Goal: Information Seeking & Learning: Learn about a topic

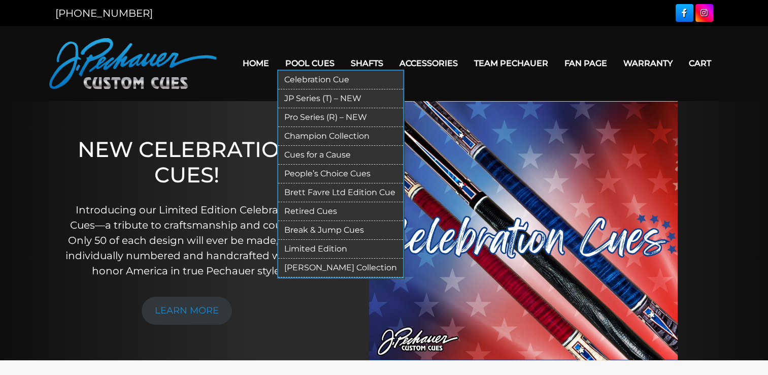
click at [321, 100] on link "JP Series (T) – NEW" at bounding box center [340, 98] width 125 height 19
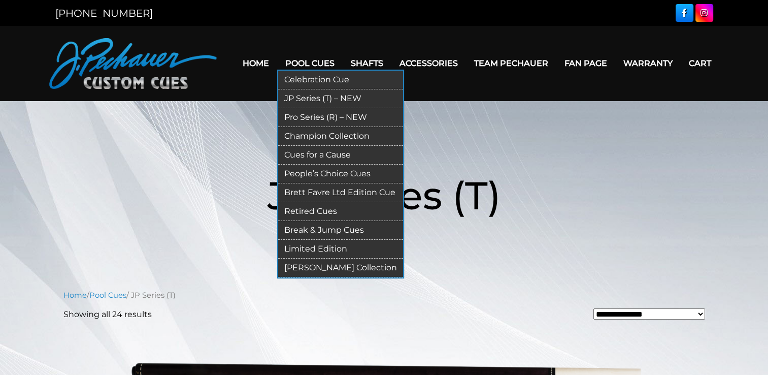
click at [311, 115] on link "Pro Series (R) – NEW" at bounding box center [340, 117] width 125 height 19
click at [320, 210] on link "Retired Cues" at bounding box center [340, 211] width 125 height 19
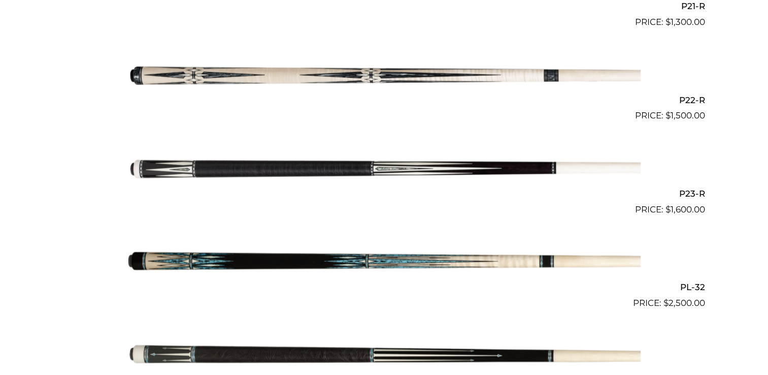
scroll to position [2262, 0]
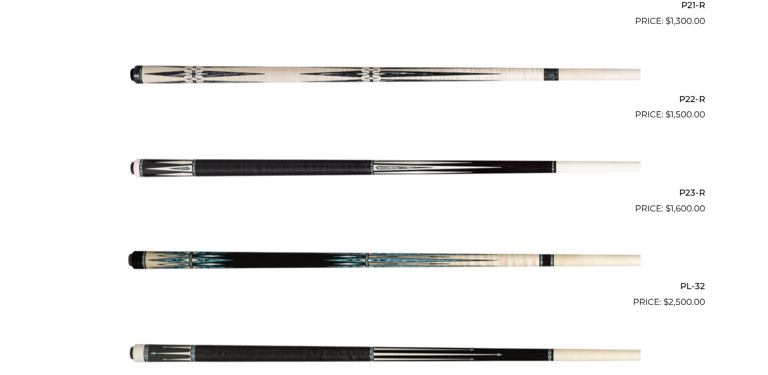
click at [418, 71] on img at bounding box center [384, 74] width 513 height 85
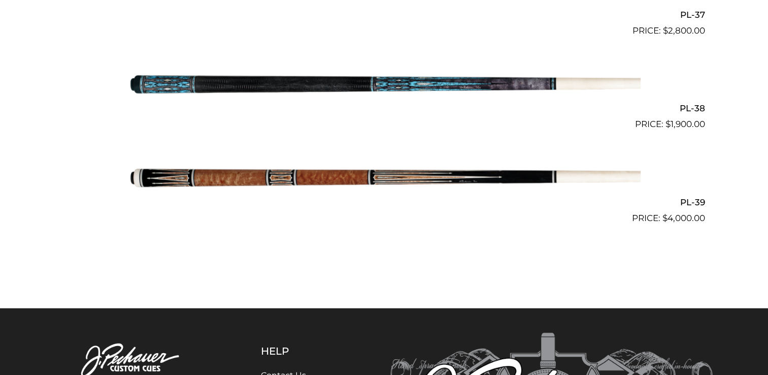
scroll to position [2908, 0]
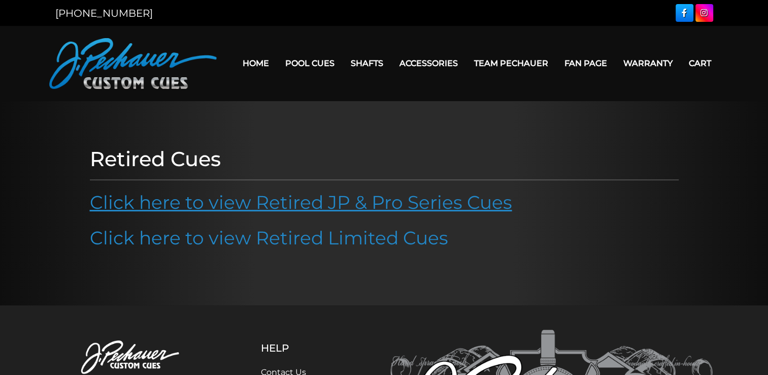
click at [323, 201] on link "Click here to view Retired JP & Pro Series Cues" at bounding box center [301, 202] width 422 height 22
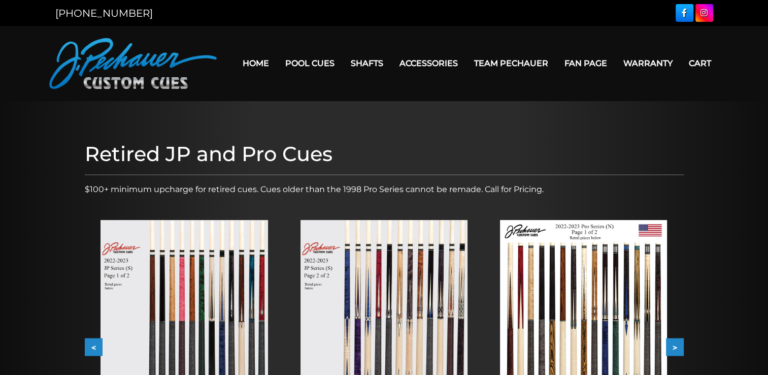
click at [248, 256] on img at bounding box center [184, 325] width 167 height 211
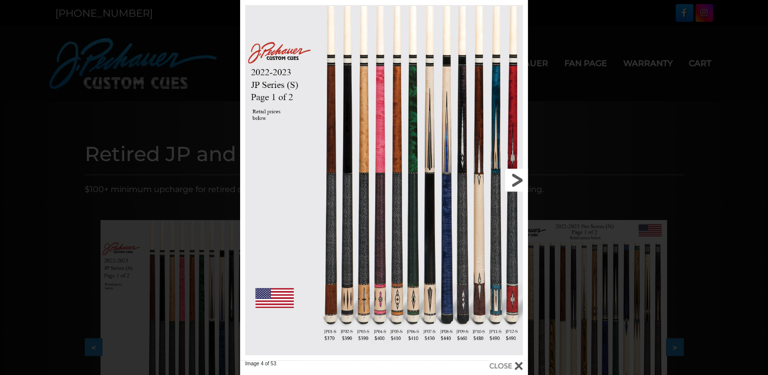
click at [520, 179] on link at bounding box center [462, 180] width 129 height 360
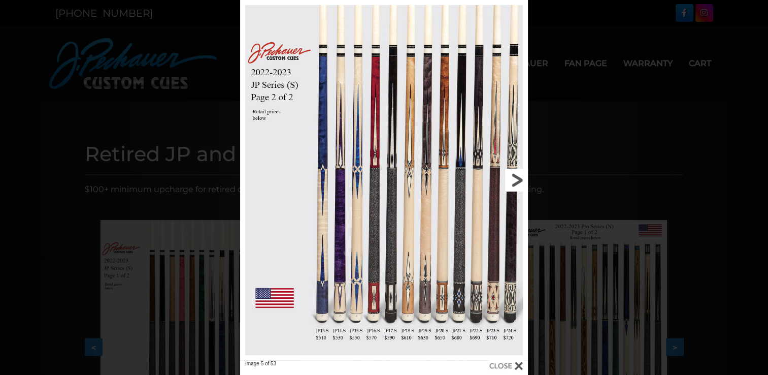
click at [520, 179] on link at bounding box center [462, 180] width 129 height 360
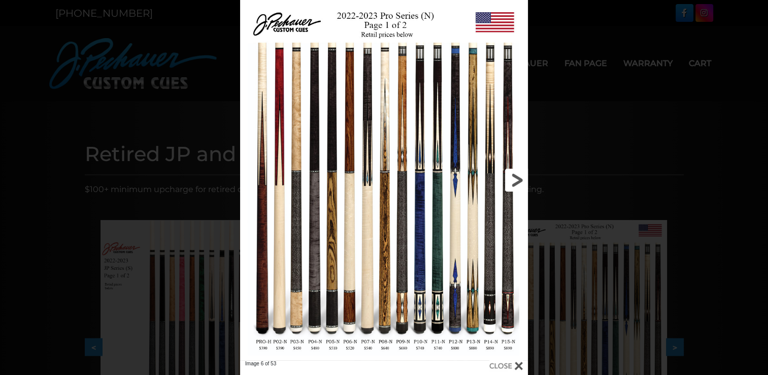
click at [520, 179] on link at bounding box center [462, 180] width 129 height 360
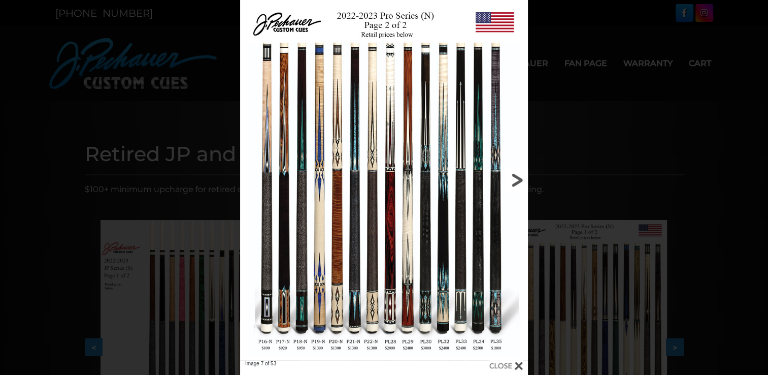
click at [520, 179] on link at bounding box center [462, 180] width 129 height 360
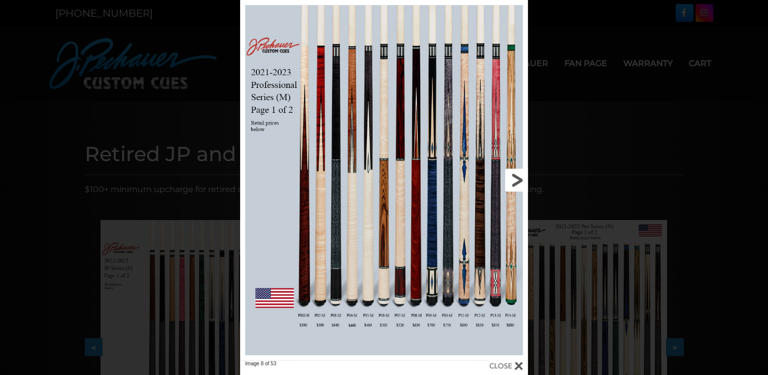
click at [520, 179] on link at bounding box center [462, 180] width 129 height 360
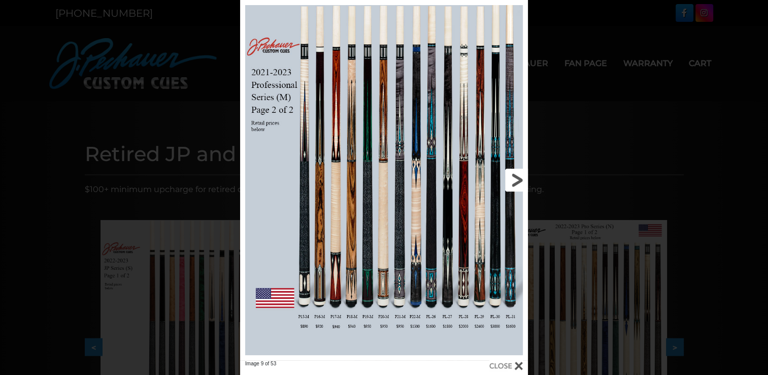
click at [520, 179] on link at bounding box center [462, 180] width 129 height 360
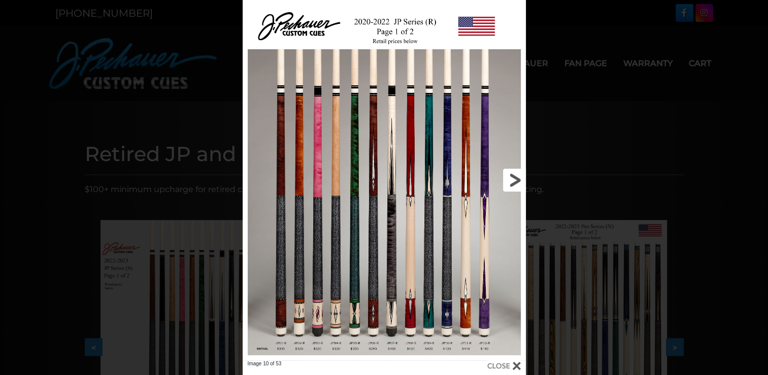
click at [518, 179] on link at bounding box center [461, 180] width 127 height 360
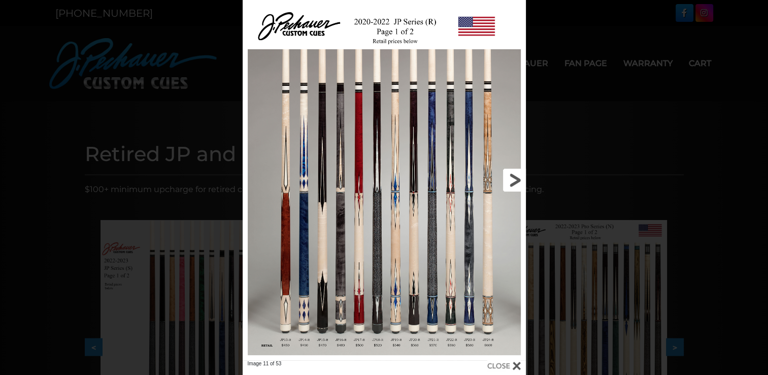
click at [518, 179] on link at bounding box center [461, 180] width 127 height 360
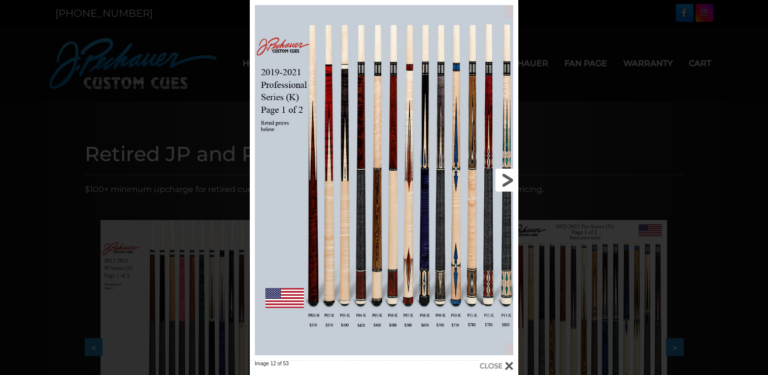
click at [508, 181] on link at bounding box center [457, 180] width 121 height 360
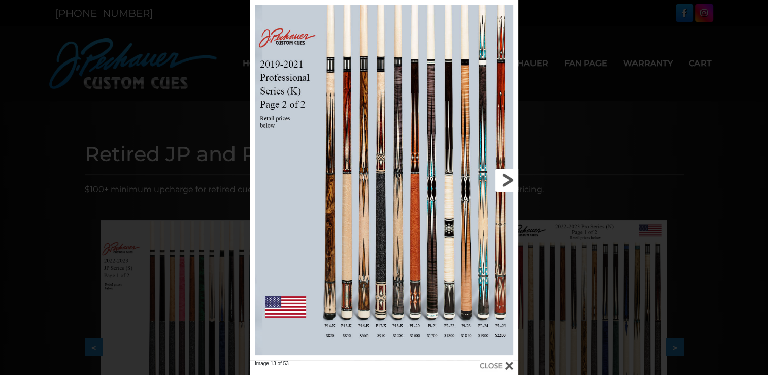
click at [508, 181] on link at bounding box center [457, 180] width 121 height 360
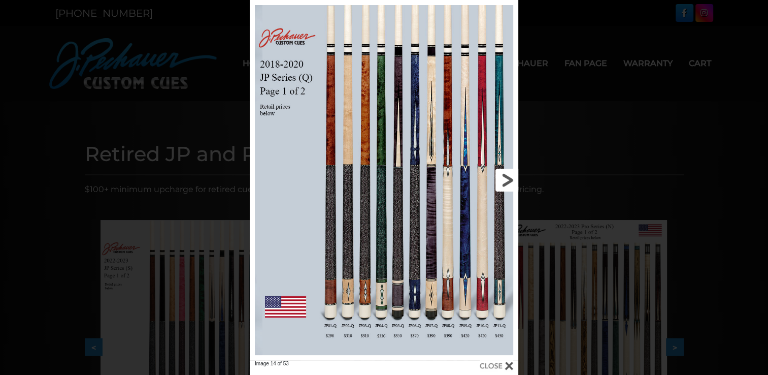
click at [508, 181] on link at bounding box center [457, 180] width 121 height 360
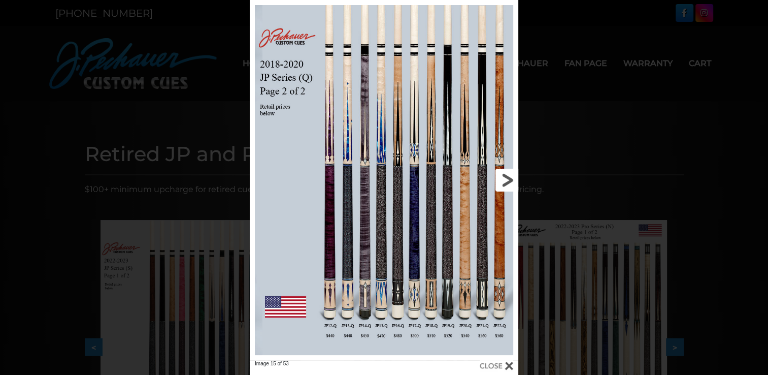
click at [508, 181] on link at bounding box center [457, 180] width 121 height 360
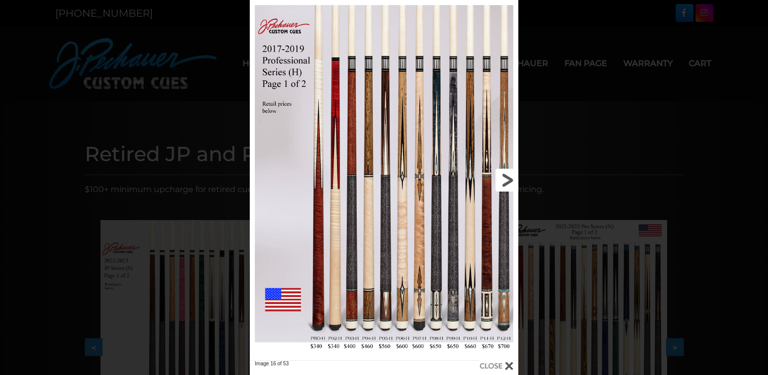
click at [508, 181] on link at bounding box center [457, 180] width 121 height 360
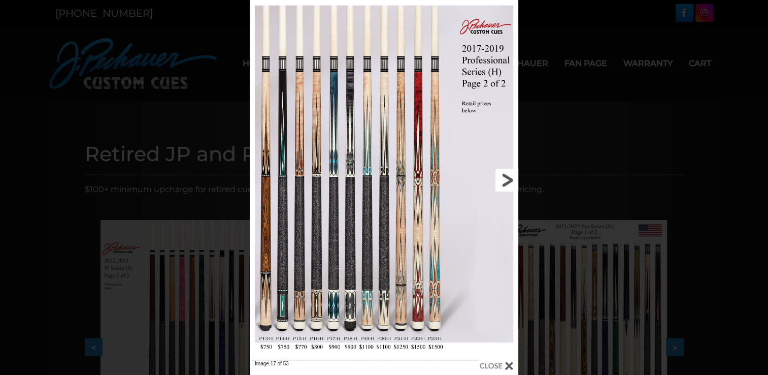
click at [508, 181] on link at bounding box center [457, 180] width 121 height 360
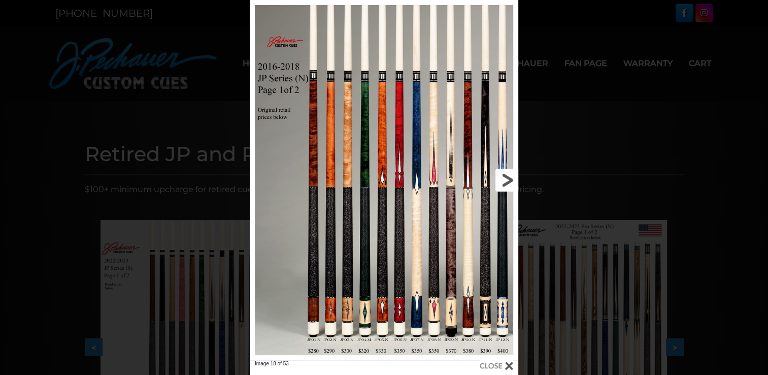
click at [508, 181] on link at bounding box center [457, 180] width 121 height 360
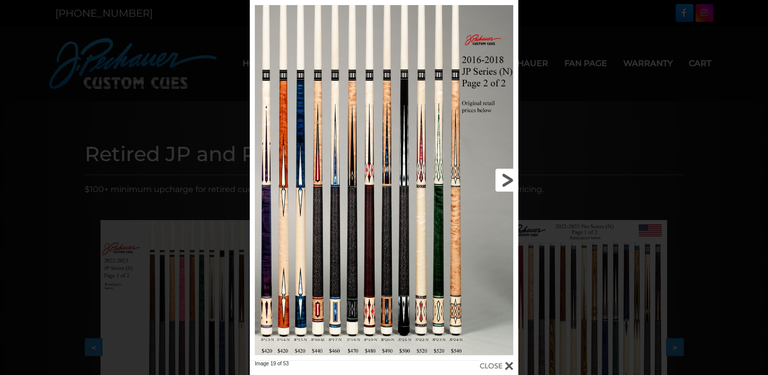
click at [508, 181] on link at bounding box center [457, 180] width 121 height 360
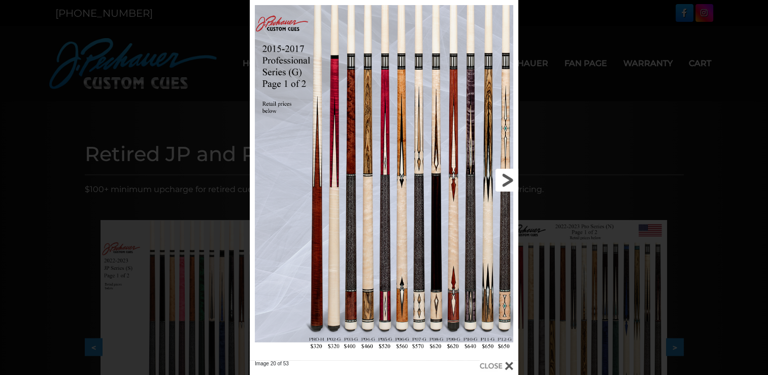
click at [508, 181] on link at bounding box center [457, 180] width 121 height 360
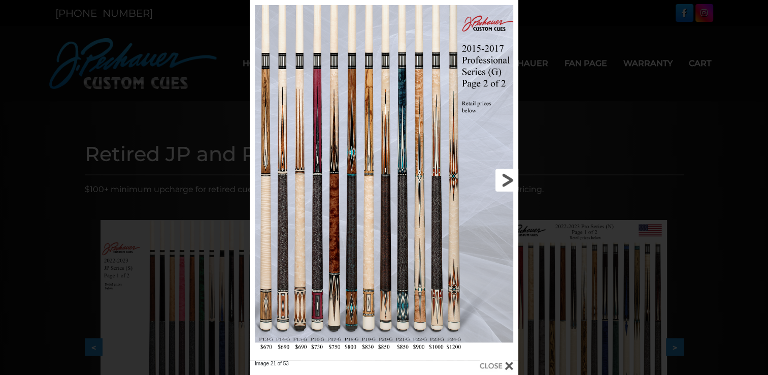
click at [508, 181] on link at bounding box center [457, 180] width 121 height 360
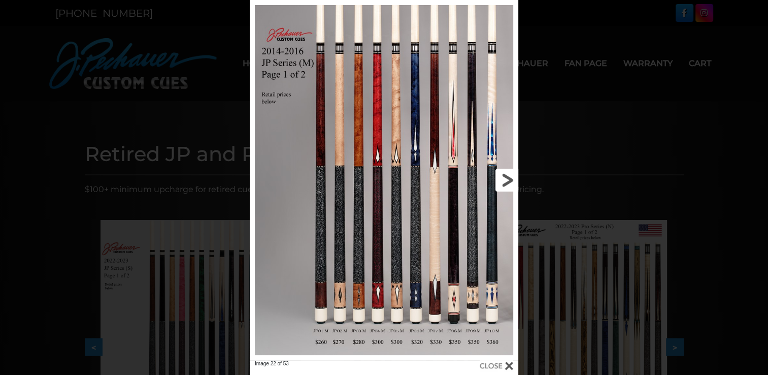
click at [508, 181] on link at bounding box center [457, 180] width 121 height 360
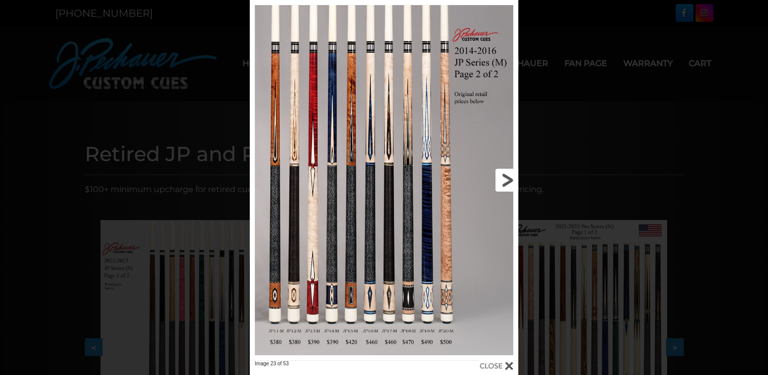
click at [508, 181] on link at bounding box center [457, 180] width 121 height 360
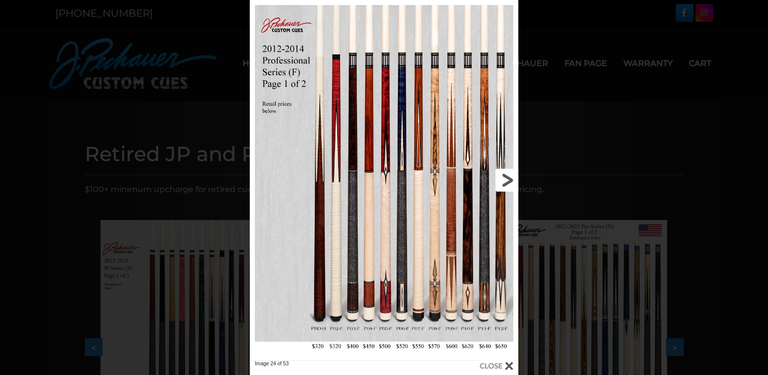
click at [510, 180] on link at bounding box center [457, 180] width 121 height 360
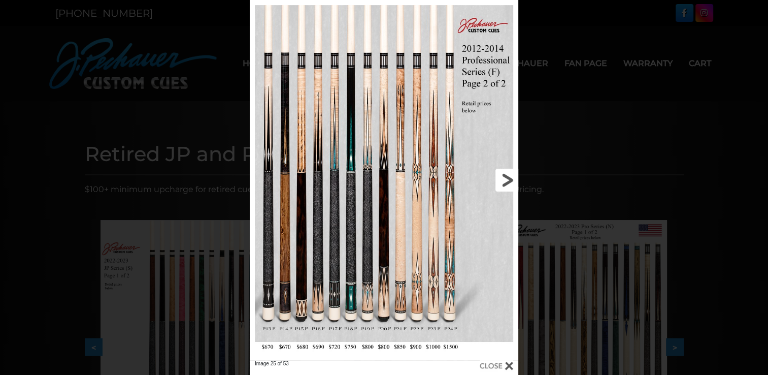
click at [510, 180] on link at bounding box center [457, 180] width 121 height 360
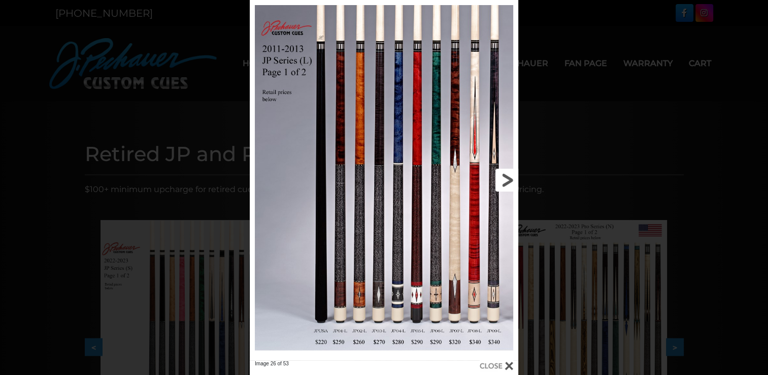
click at [510, 180] on link at bounding box center [457, 180] width 121 height 360
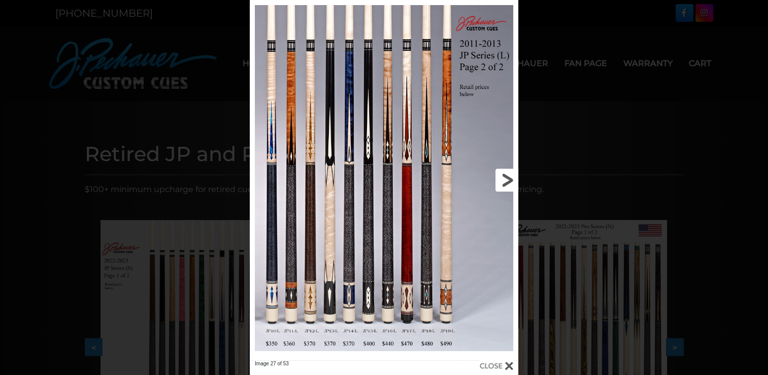
click at [510, 180] on link at bounding box center [457, 180] width 121 height 360
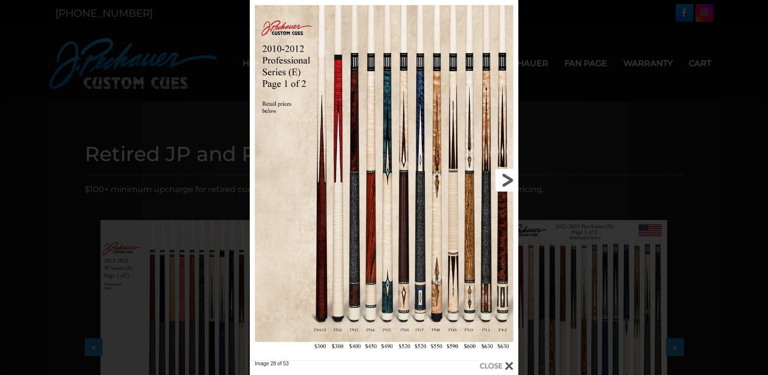
click at [510, 180] on link at bounding box center [457, 180] width 121 height 360
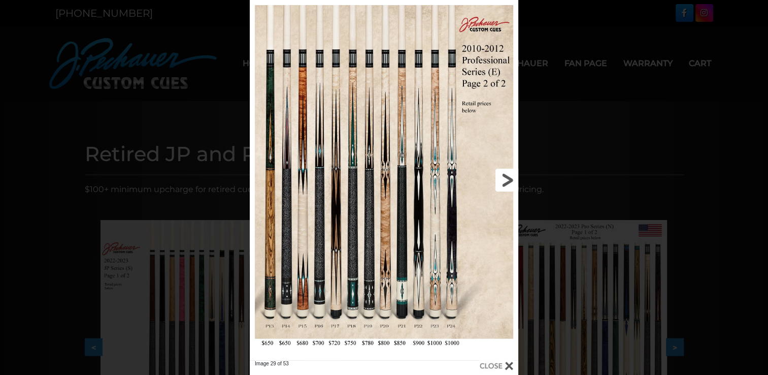
click at [509, 179] on link at bounding box center [457, 180] width 121 height 360
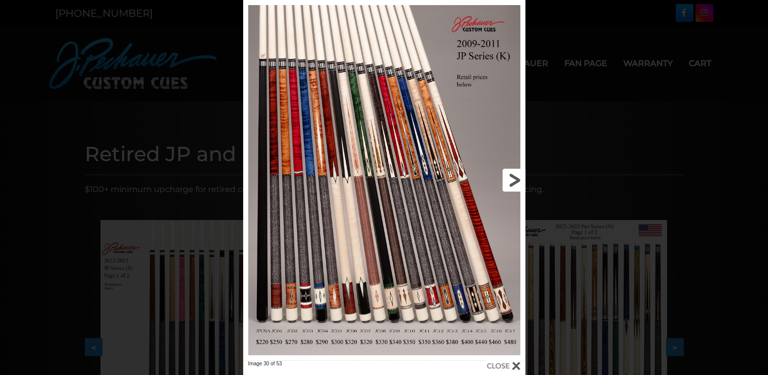
click at [509, 179] on link at bounding box center [461, 180] width 127 height 360
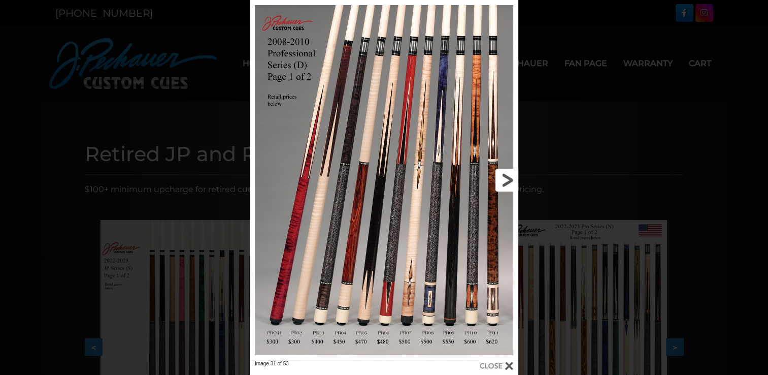
click at [509, 179] on link at bounding box center [457, 180] width 121 height 360
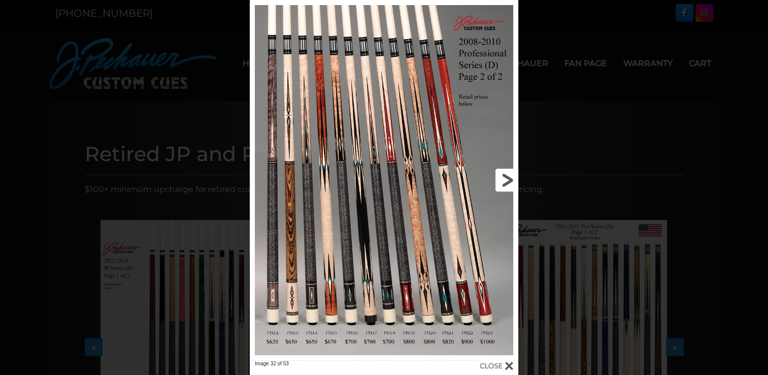
click at [509, 179] on link at bounding box center [457, 180] width 121 height 360
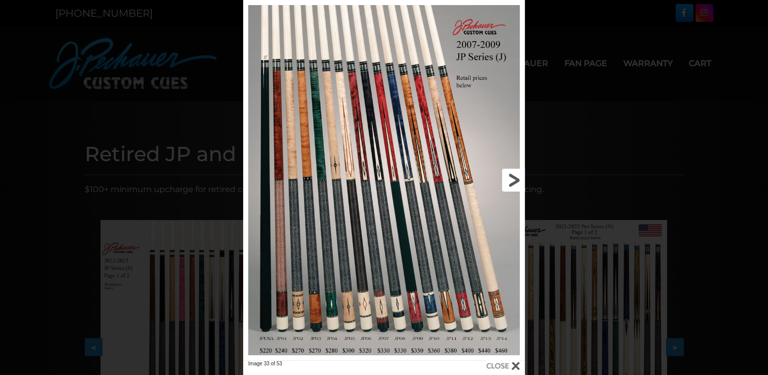
click at [509, 179] on link at bounding box center [461, 180] width 127 height 360
